Goal: Task Accomplishment & Management: Manage account settings

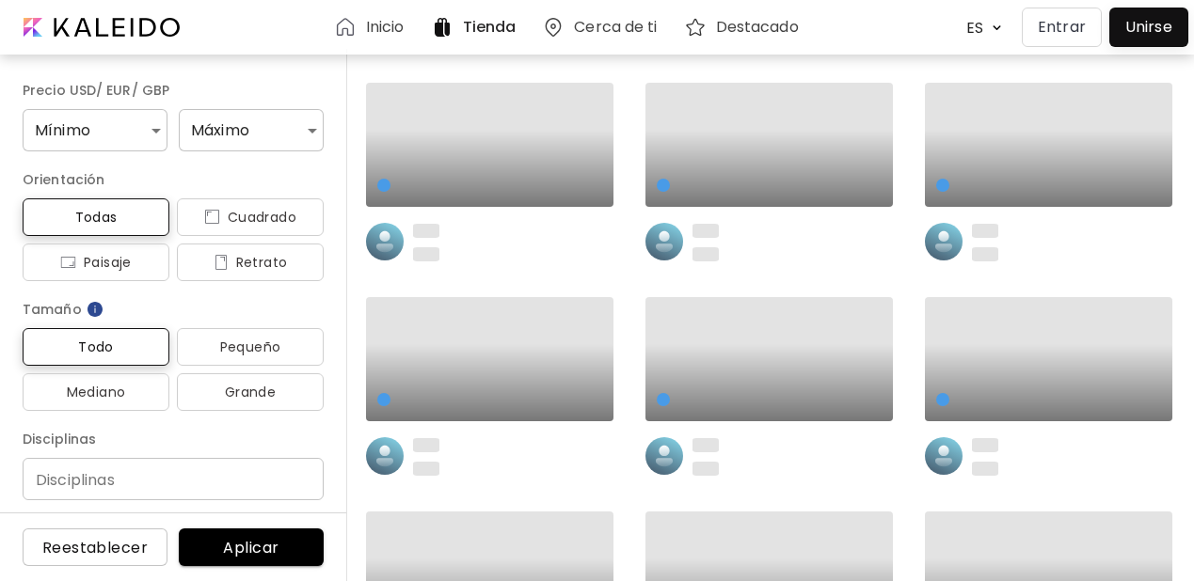
click at [1049, 33] on p "Entrar" at bounding box center [1061, 27] width 48 height 23
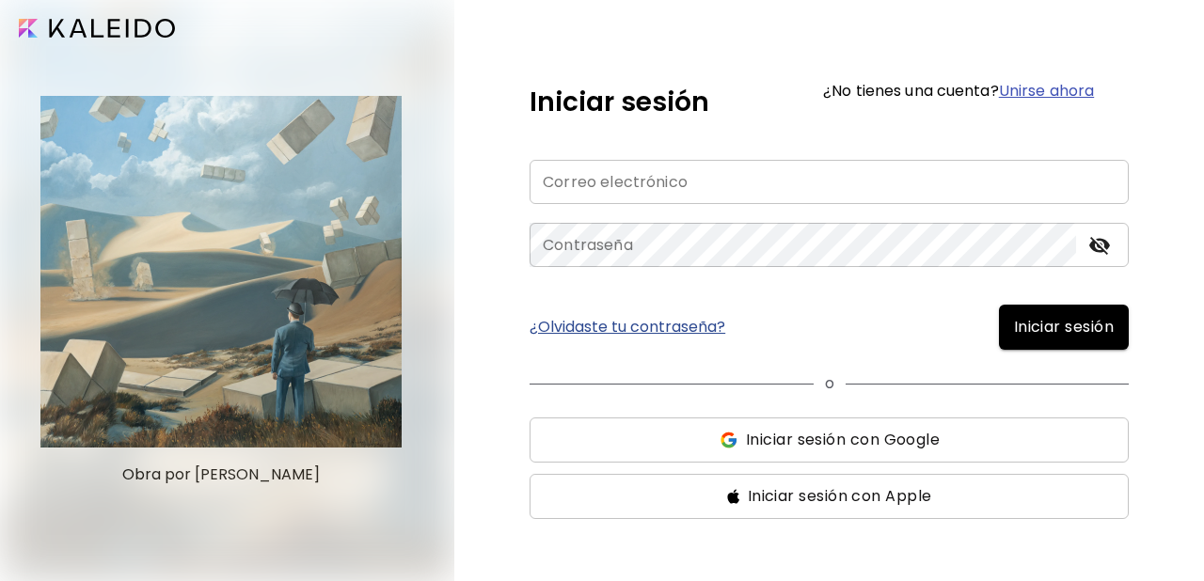
type input "**********"
click at [1039, 326] on span "Iniciar sesión" at bounding box center [1064, 327] width 100 height 23
